Goal: Information Seeking & Learning: Learn about a topic

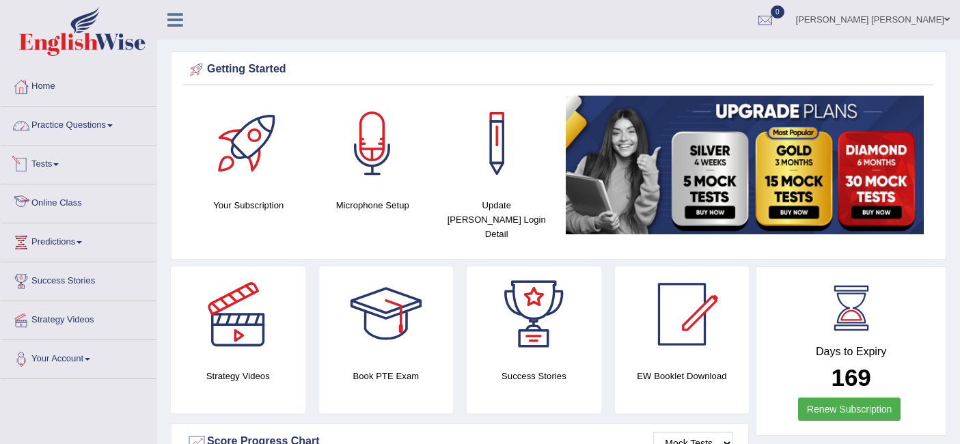
click at [68, 114] on link "Practice Questions" at bounding box center [79, 124] width 156 height 34
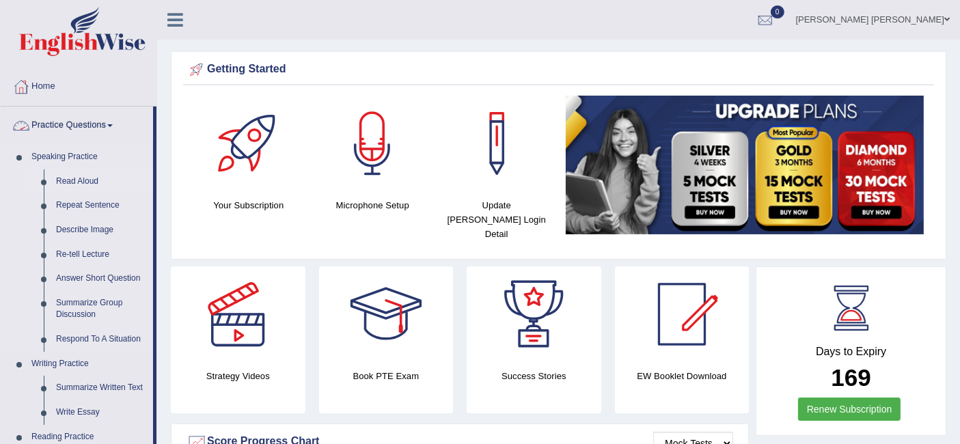
click at [76, 180] on link "Read Aloud" at bounding box center [101, 181] width 103 height 25
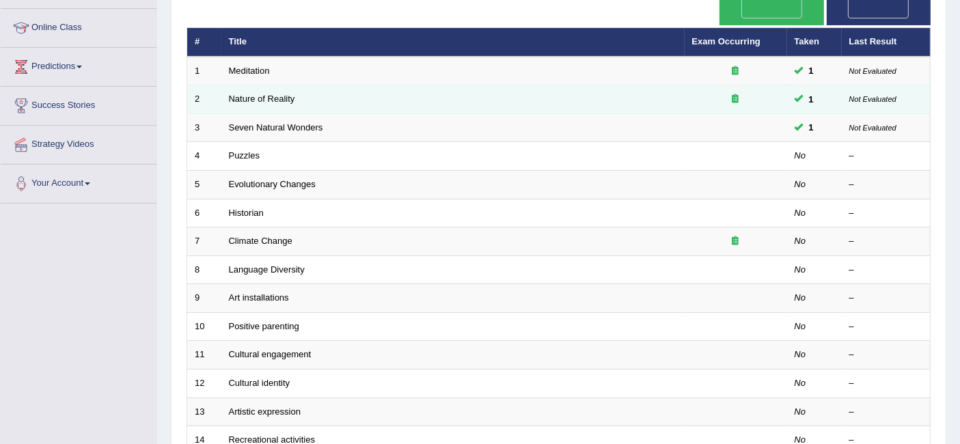
scroll to position [152, 0]
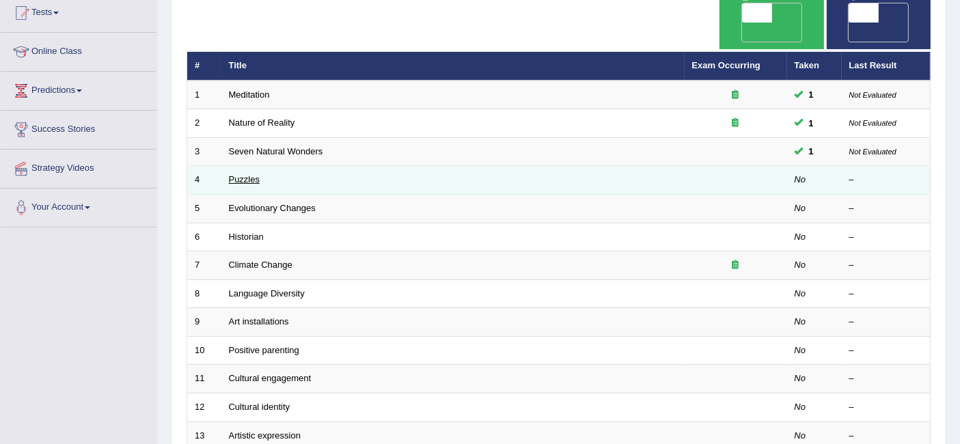
click at [235, 174] on link "Puzzles" at bounding box center [244, 179] width 31 height 10
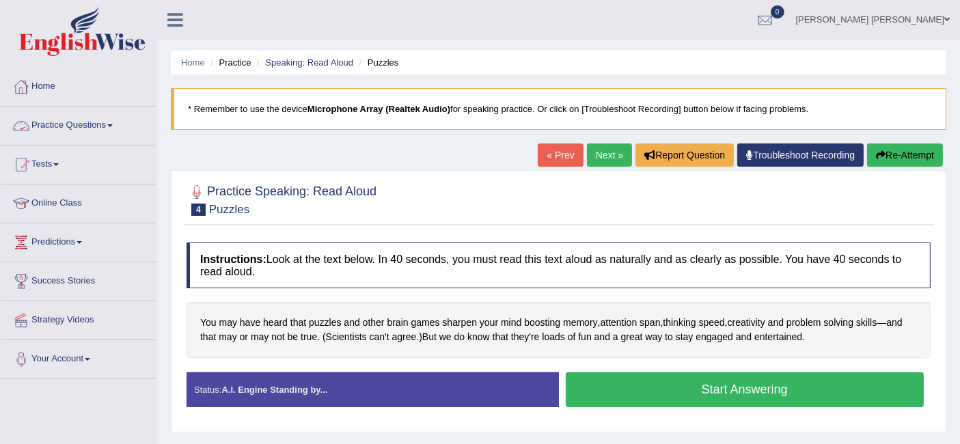
click at [69, 122] on link "Practice Questions" at bounding box center [79, 124] width 156 height 34
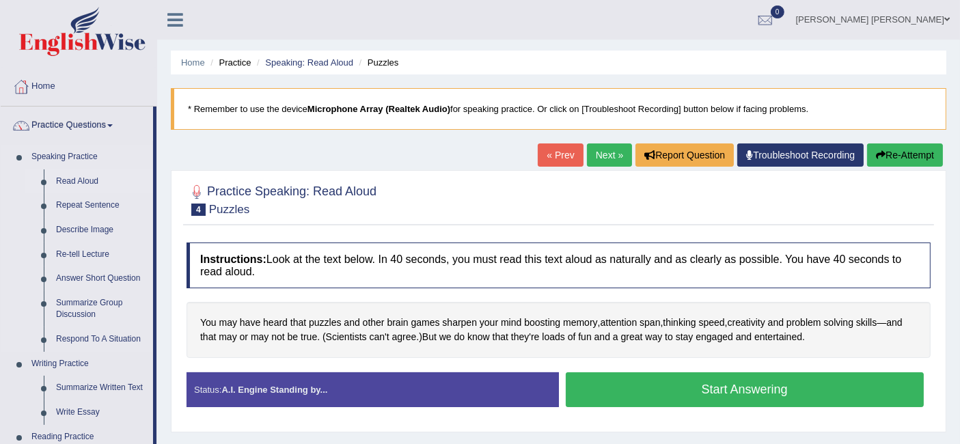
click at [73, 177] on link "Read Aloud" at bounding box center [101, 181] width 103 height 25
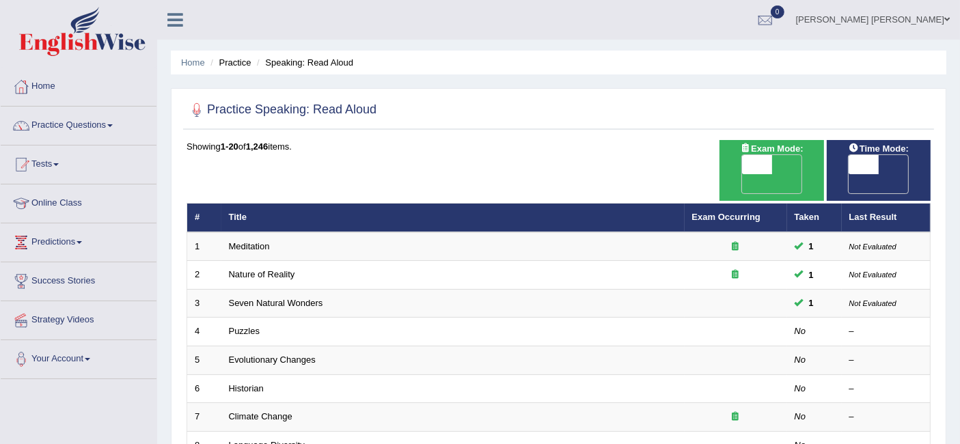
click at [849, 174] on span "OFF" at bounding box center [834, 183] width 30 height 19
checkbox input "true"
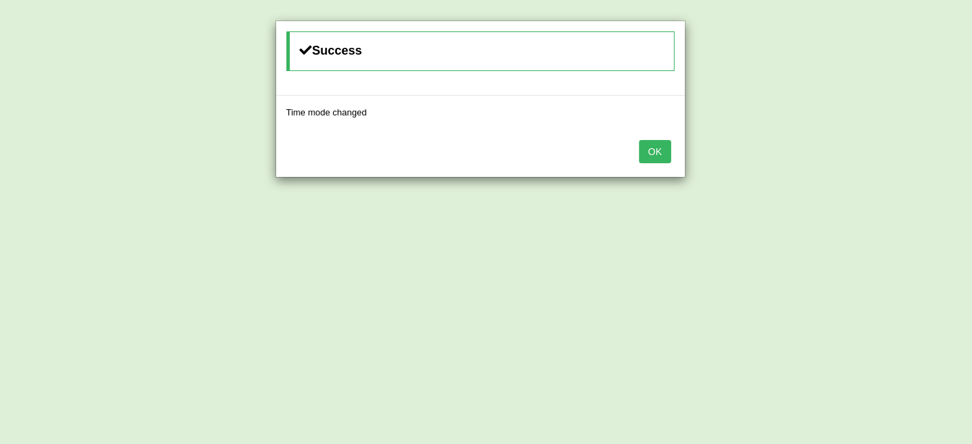
click at [666, 153] on button "OK" at bounding box center [654, 151] width 31 height 23
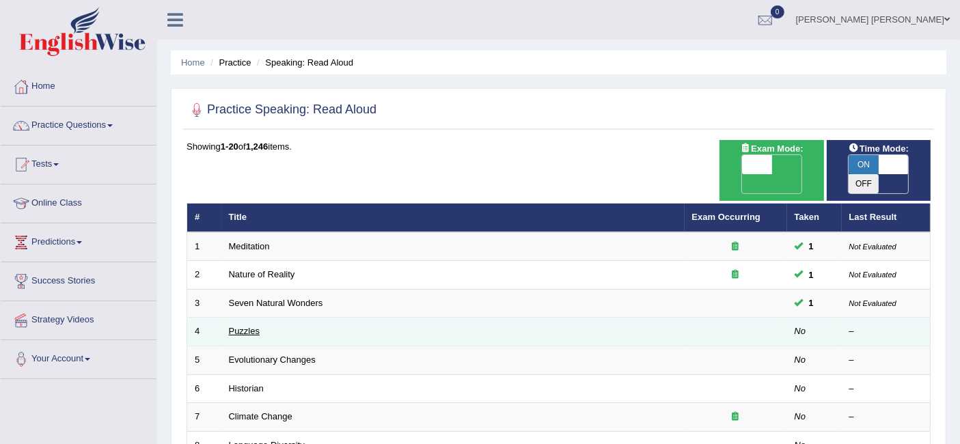
click at [249, 326] on link "Puzzles" at bounding box center [244, 331] width 31 height 10
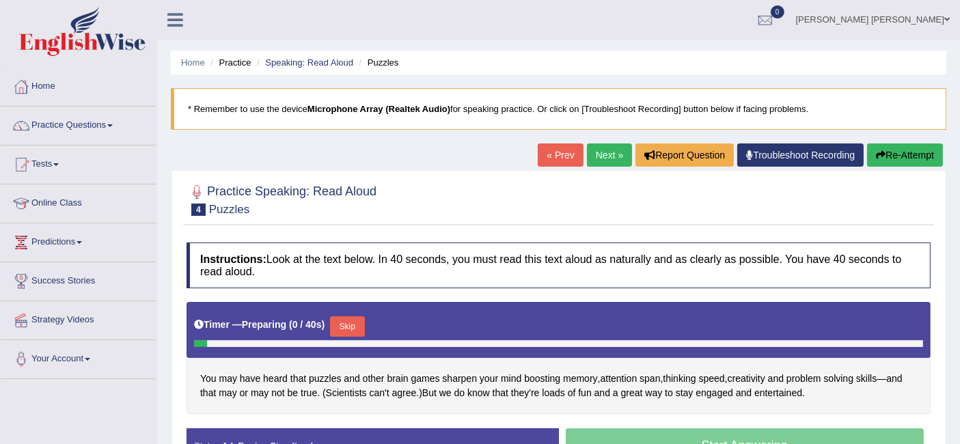
scroll to position [228, 0]
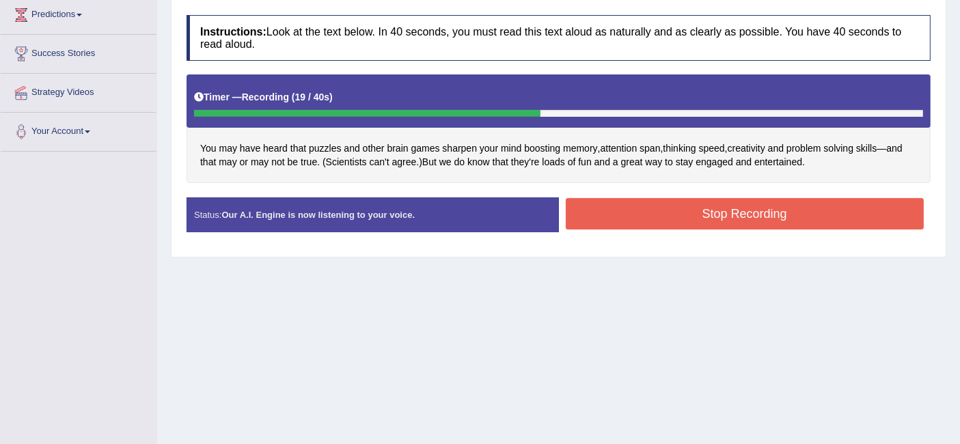
click at [696, 215] on button "Stop Recording" at bounding box center [745, 213] width 359 height 31
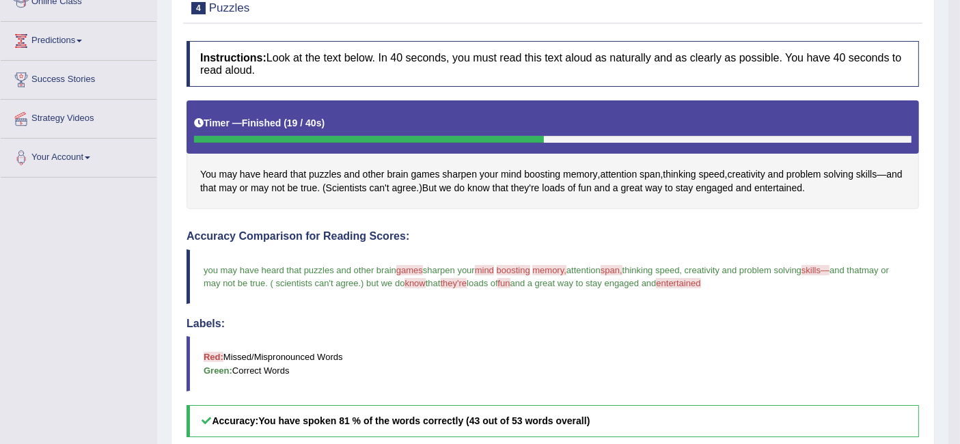
scroll to position [0, 0]
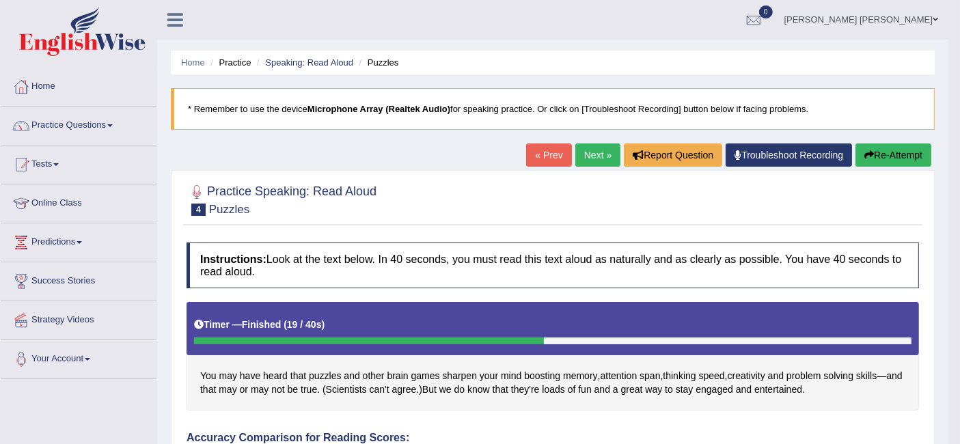
click at [671, 107] on blockquote "* Remember to use the device Microphone Array (Realtek Audio) for speaking prac…" at bounding box center [553, 109] width 764 height 42
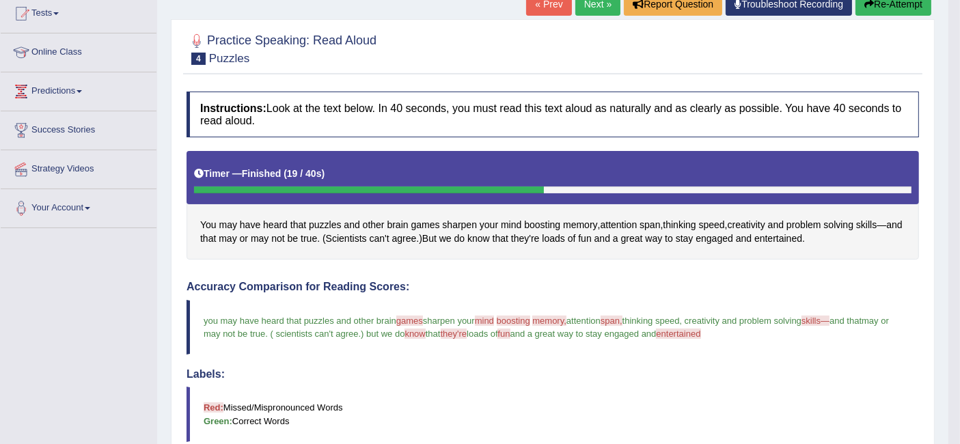
scroll to position [152, 0]
click at [806, 10] on link "Troubleshoot Recording" at bounding box center [789, 3] width 126 height 23
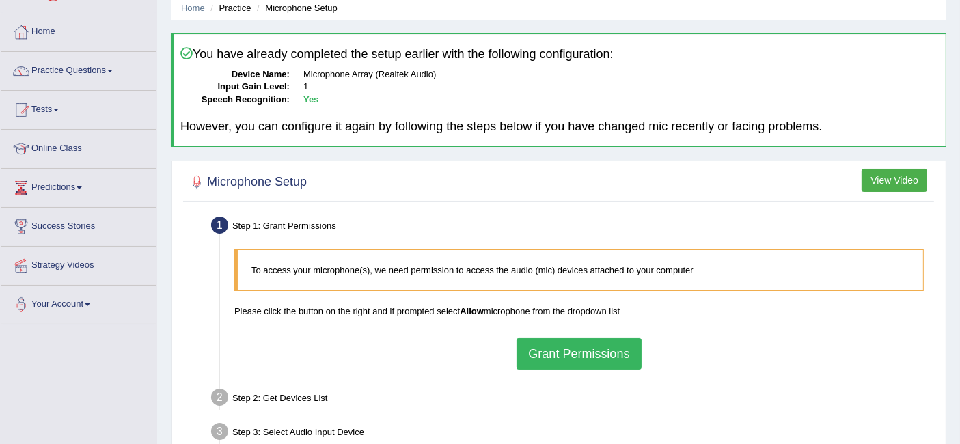
scroll to position [152, 0]
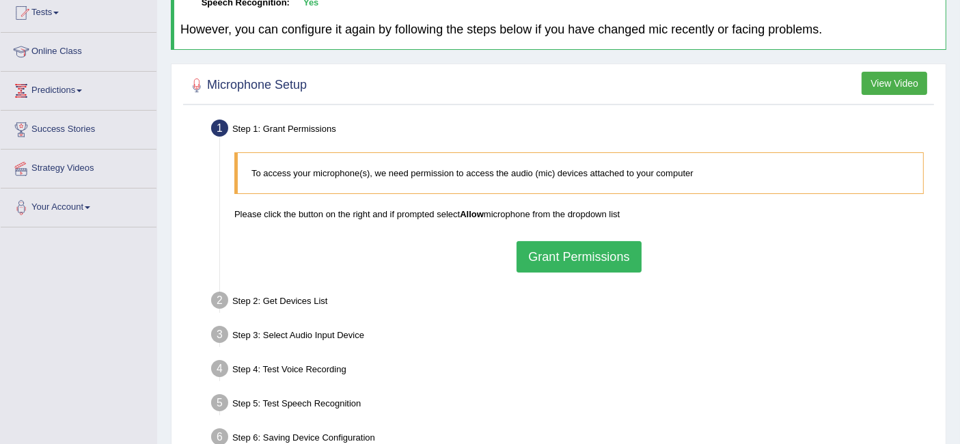
click at [594, 245] on button "Grant Permissions" at bounding box center [579, 256] width 124 height 31
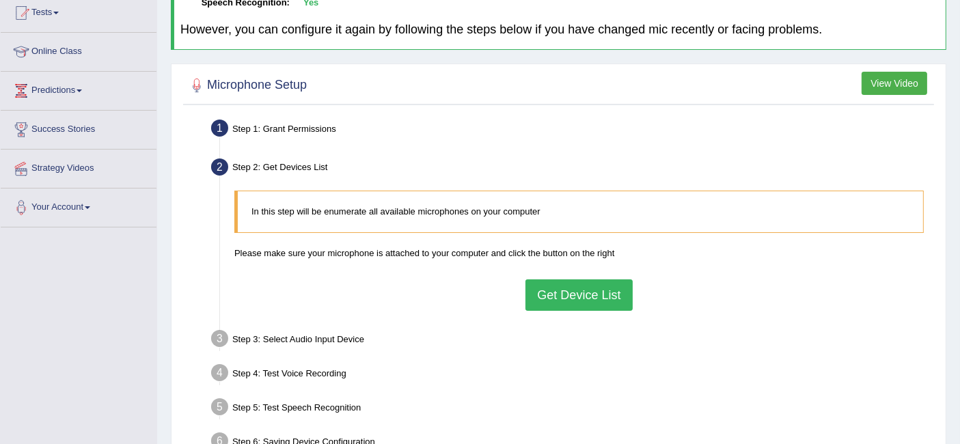
click at [560, 291] on button "Get Device List" at bounding box center [578, 294] width 107 height 31
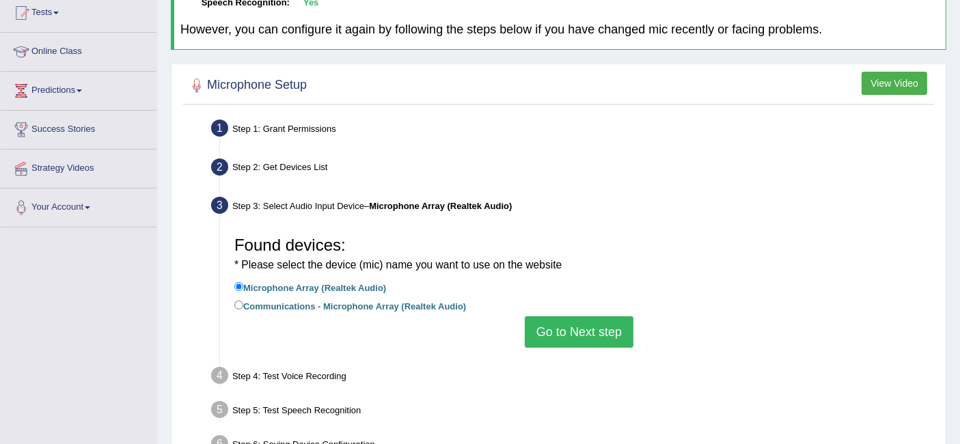
click at [571, 329] on button "Go to Next step" at bounding box center [579, 331] width 109 height 31
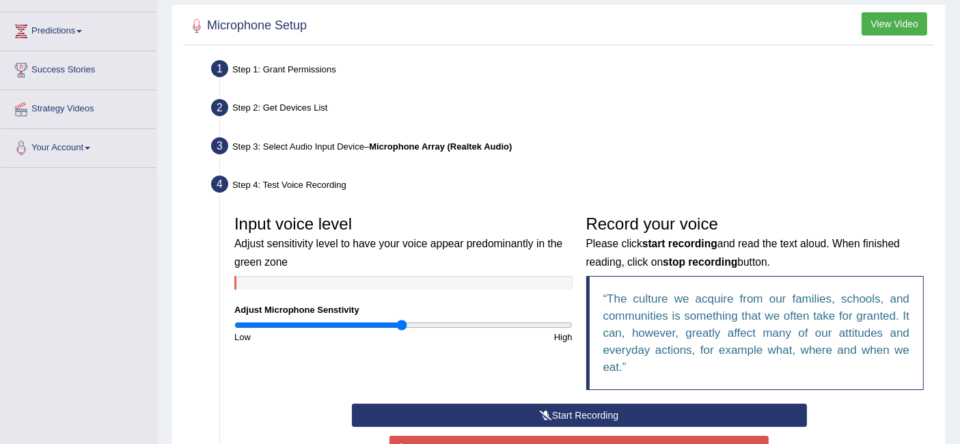
scroll to position [303, 0]
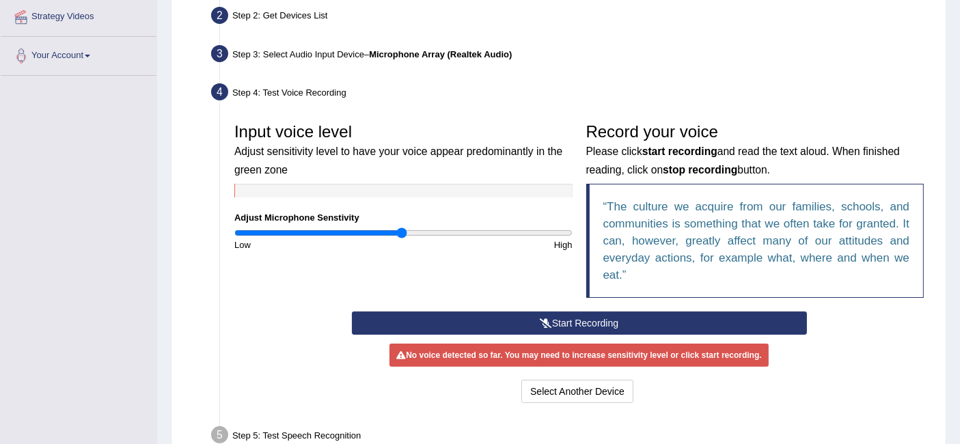
click at [566, 325] on button "Start Recording" at bounding box center [579, 323] width 455 height 23
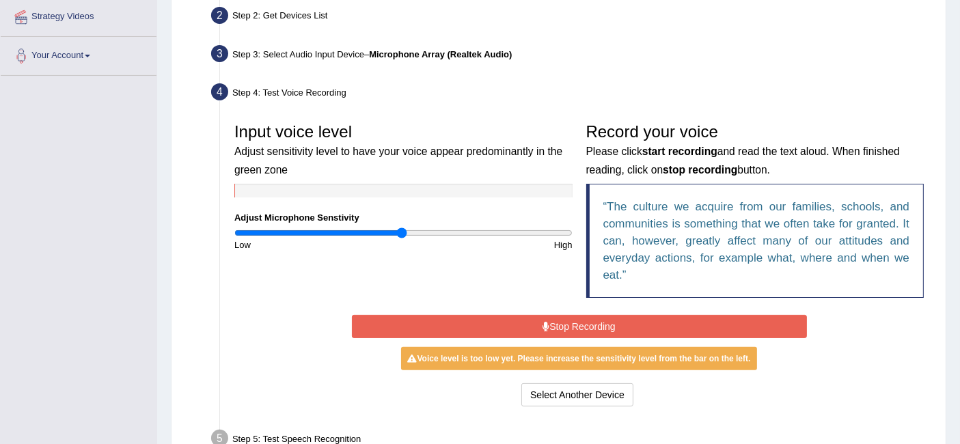
click at [641, 328] on button "Stop Recording" at bounding box center [579, 326] width 455 height 23
